Goal: Learn about a topic

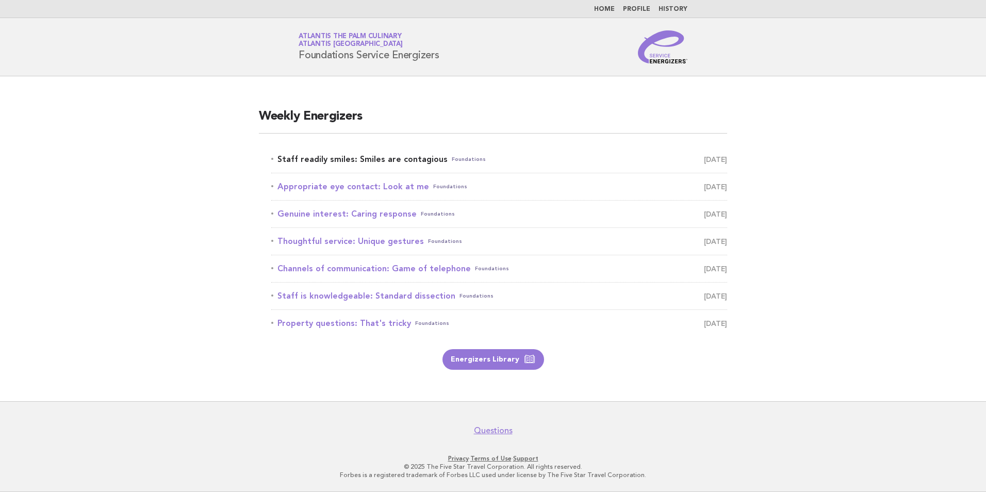
click at [333, 161] on link "Staff readily smiles: Smiles are contagious Foundations [DATE]" at bounding box center [499, 159] width 456 height 14
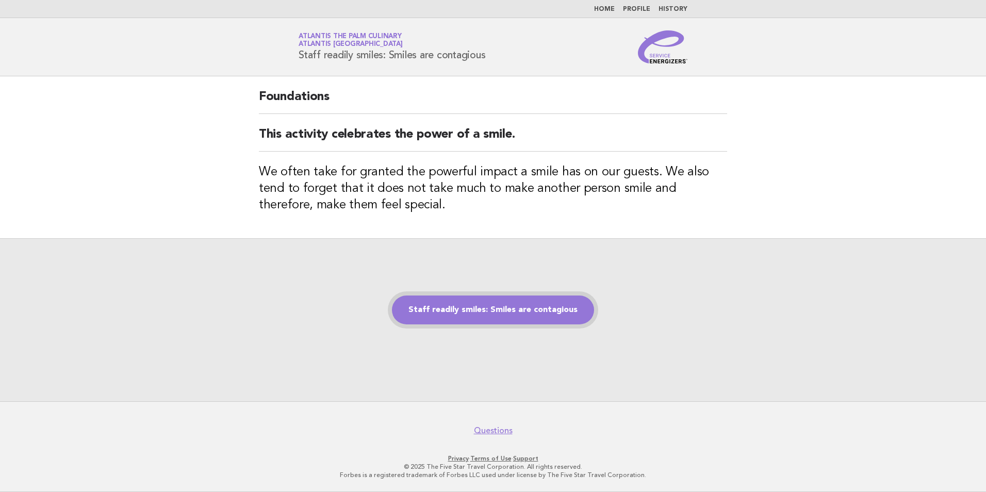
click at [467, 311] on link "Staff readily smiles: Smiles are contagious" at bounding box center [493, 309] width 202 height 29
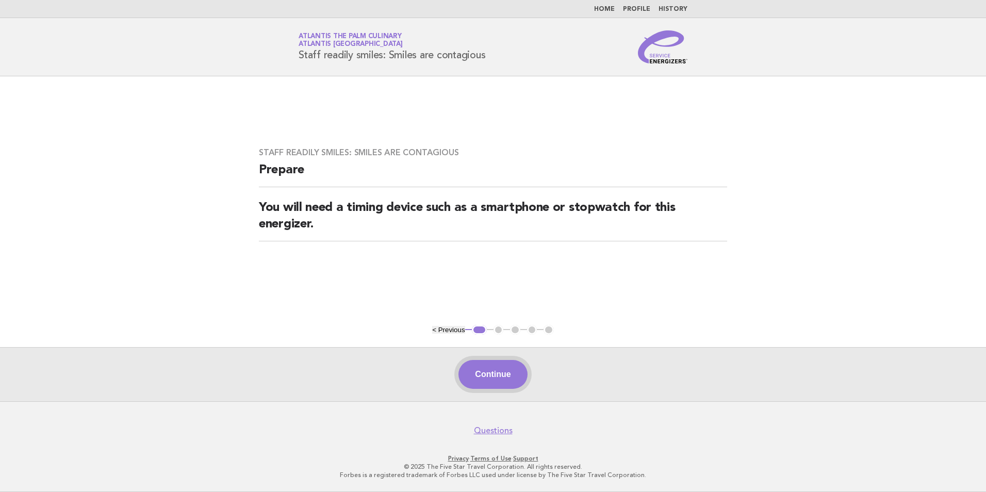
click at [479, 370] on button "Continue" at bounding box center [492, 374] width 69 height 29
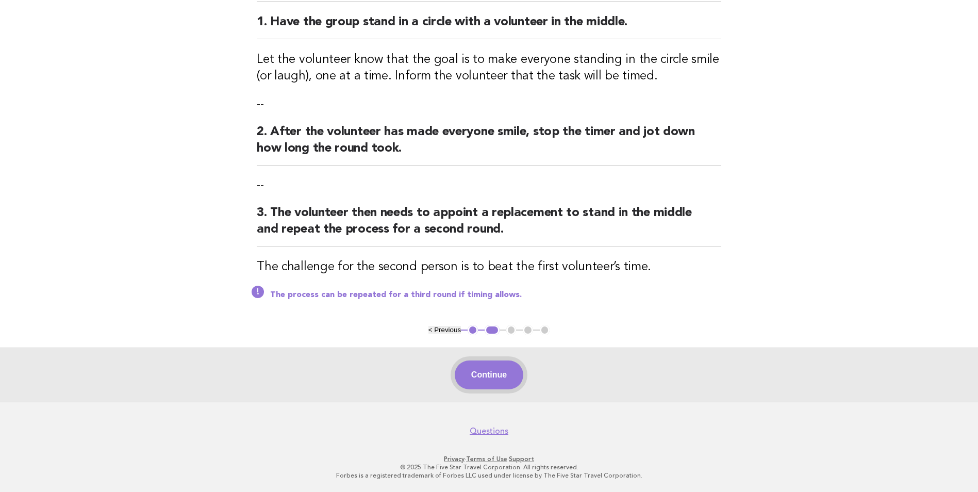
click at [504, 376] on button "Continue" at bounding box center [489, 374] width 69 height 29
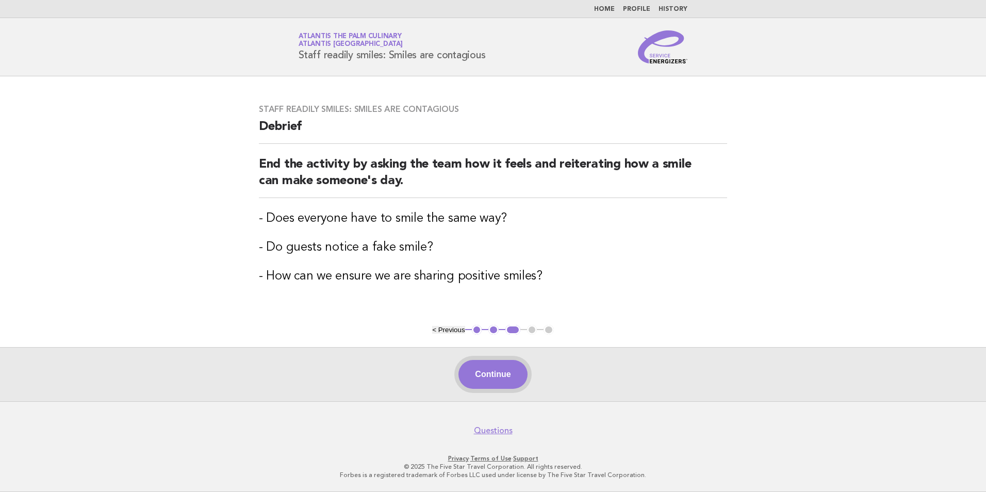
click at [504, 373] on button "Continue" at bounding box center [492, 374] width 69 height 29
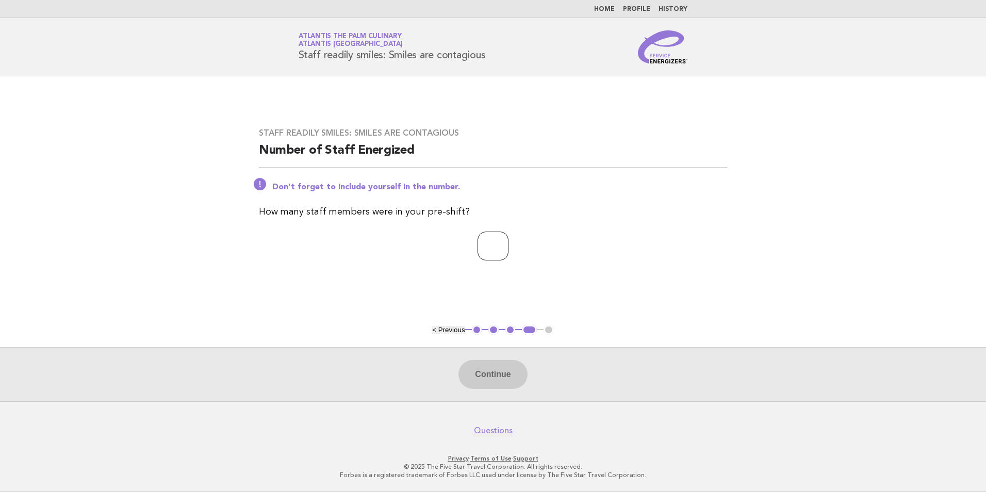
click at [489, 251] on input "number" at bounding box center [492, 245] width 31 height 29
type input "**"
click at [507, 373] on button "Continue" at bounding box center [492, 374] width 69 height 29
